Goal: Information Seeking & Learning: Learn about a topic

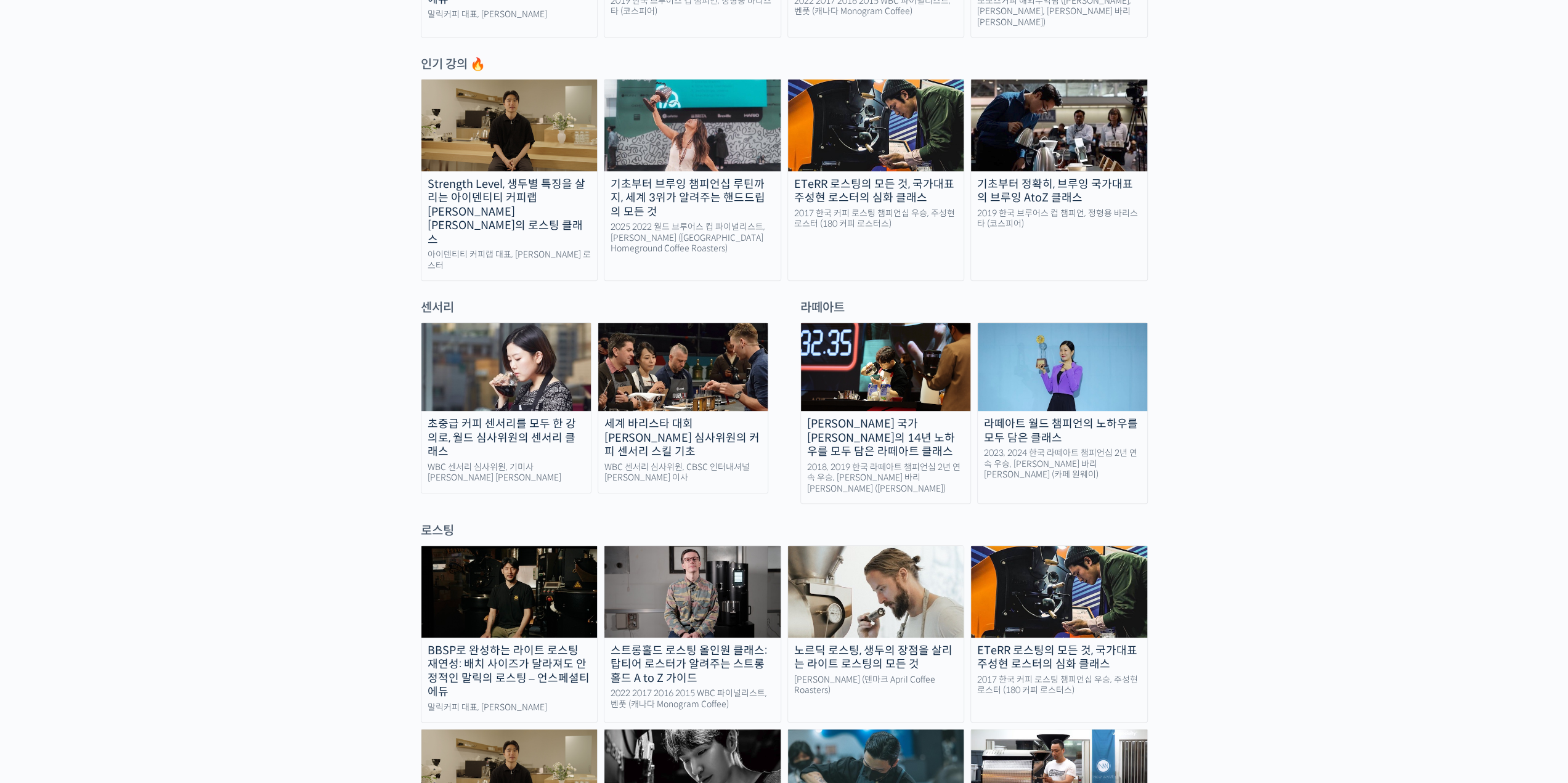
scroll to position [555, 0]
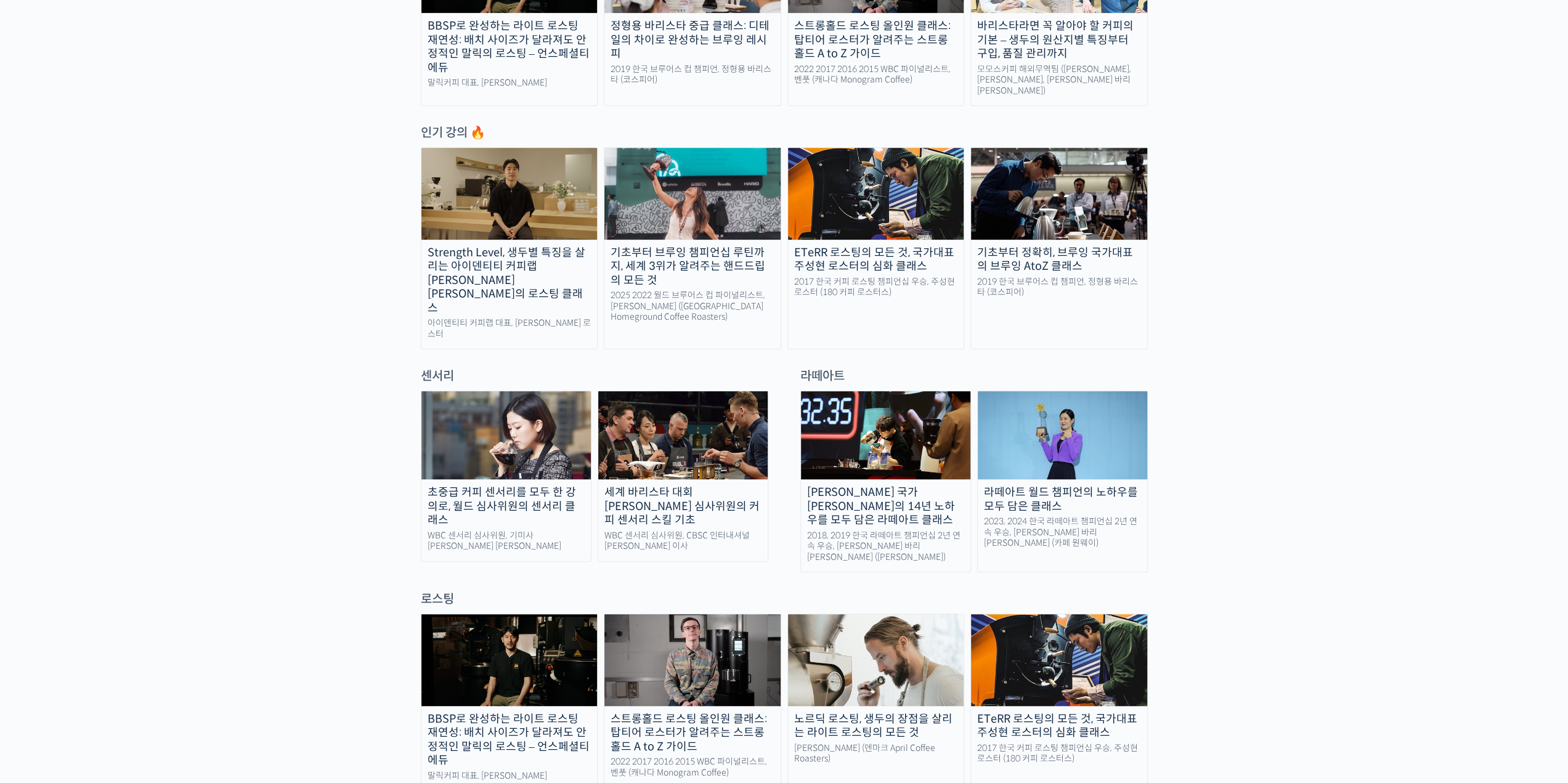
click at [823, 219] on img at bounding box center [876, 193] width 176 height 91
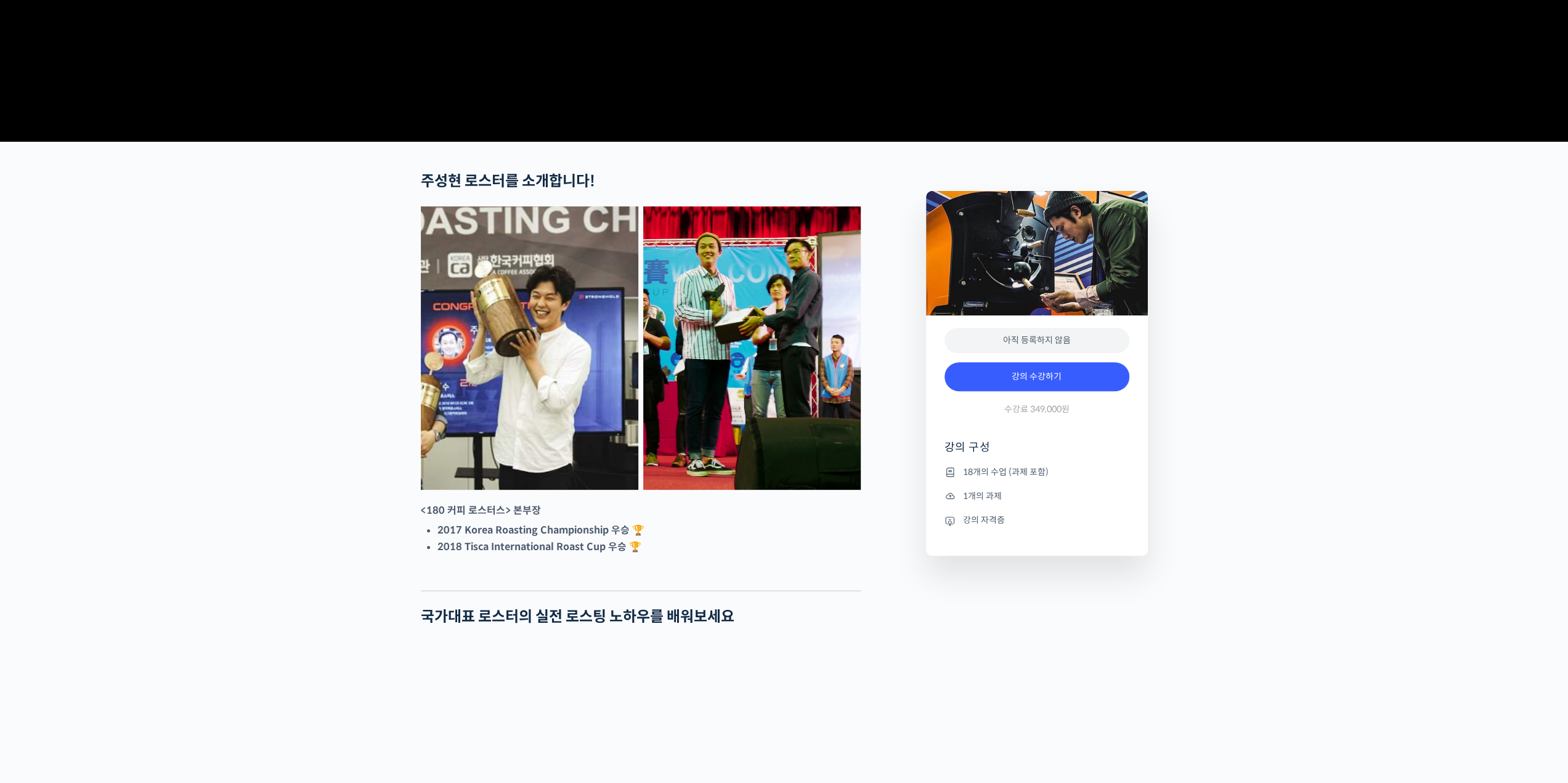
scroll to position [370, 0]
